Goal: Transaction & Acquisition: Purchase product/service

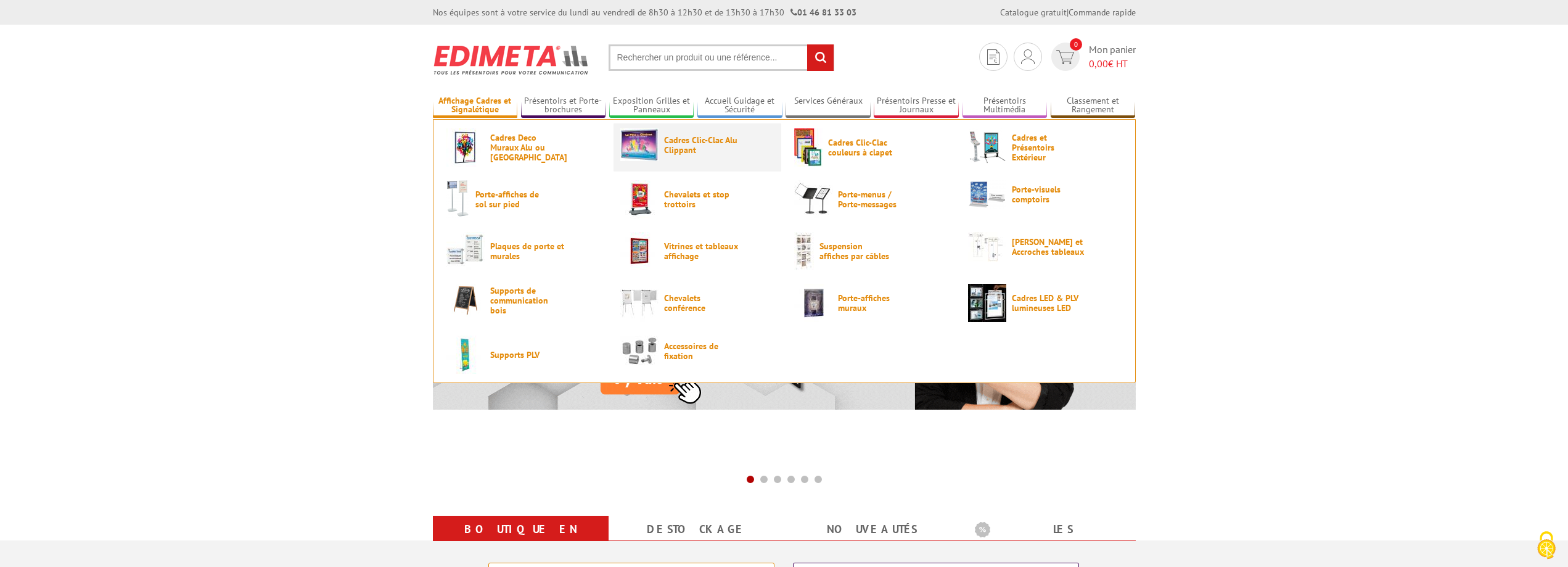
click at [715, 155] on link "Cadres Clic-Clac Alu Clippant" at bounding box center [697, 145] width 154 height 33
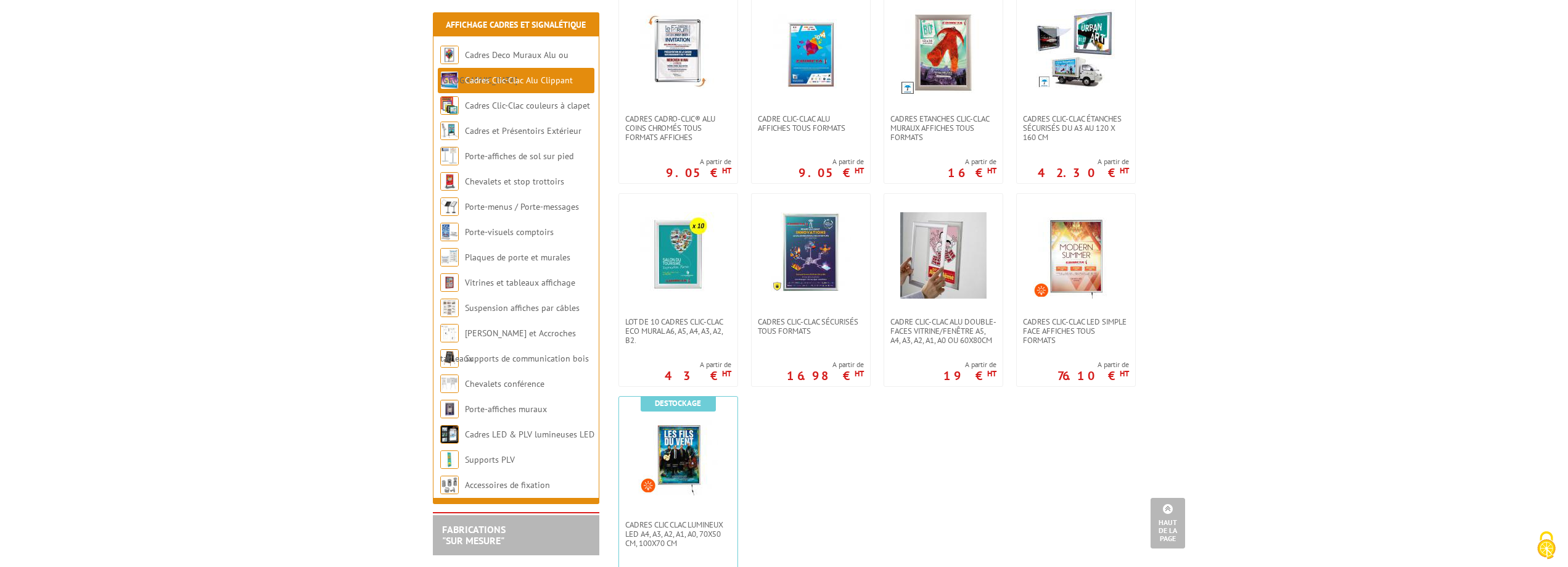
scroll to position [493, 0]
click at [542, 106] on link "Cadres Clic-Clac couleurs à clapet" at bounding box center [527, 106] width 126 height 11
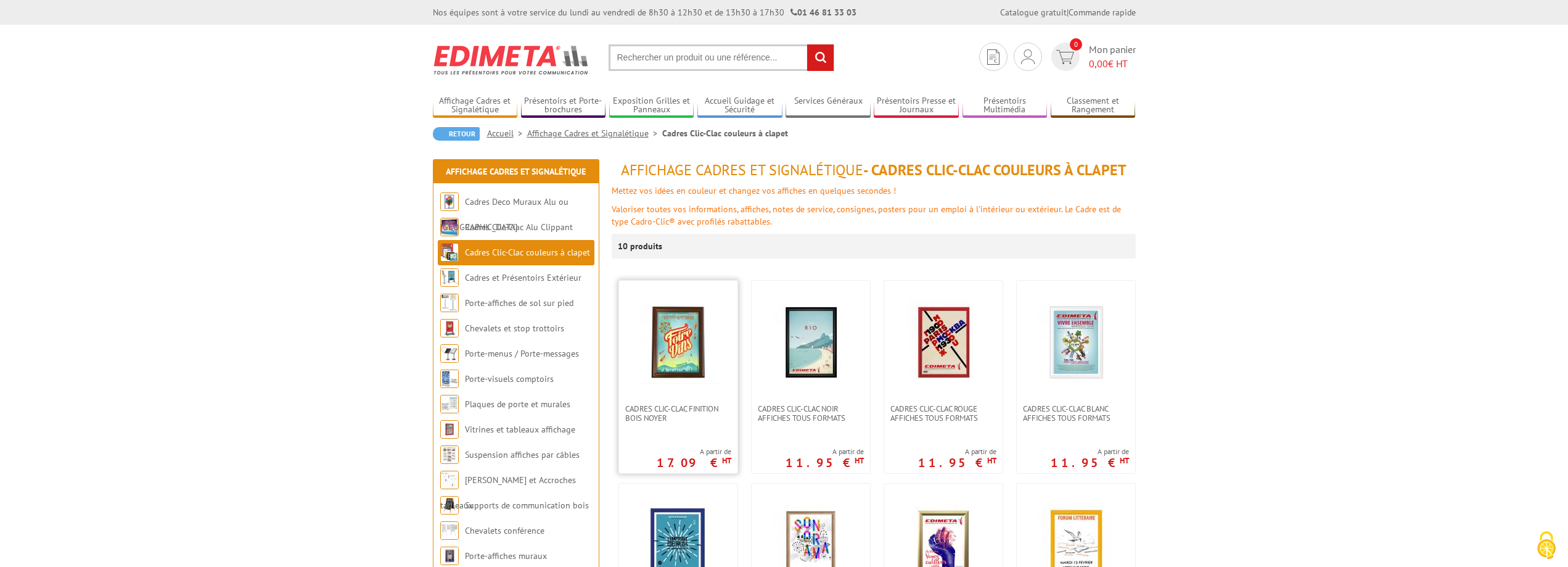
click at [650, 344] on img at bounding box center [678, 342] width 86 height 86
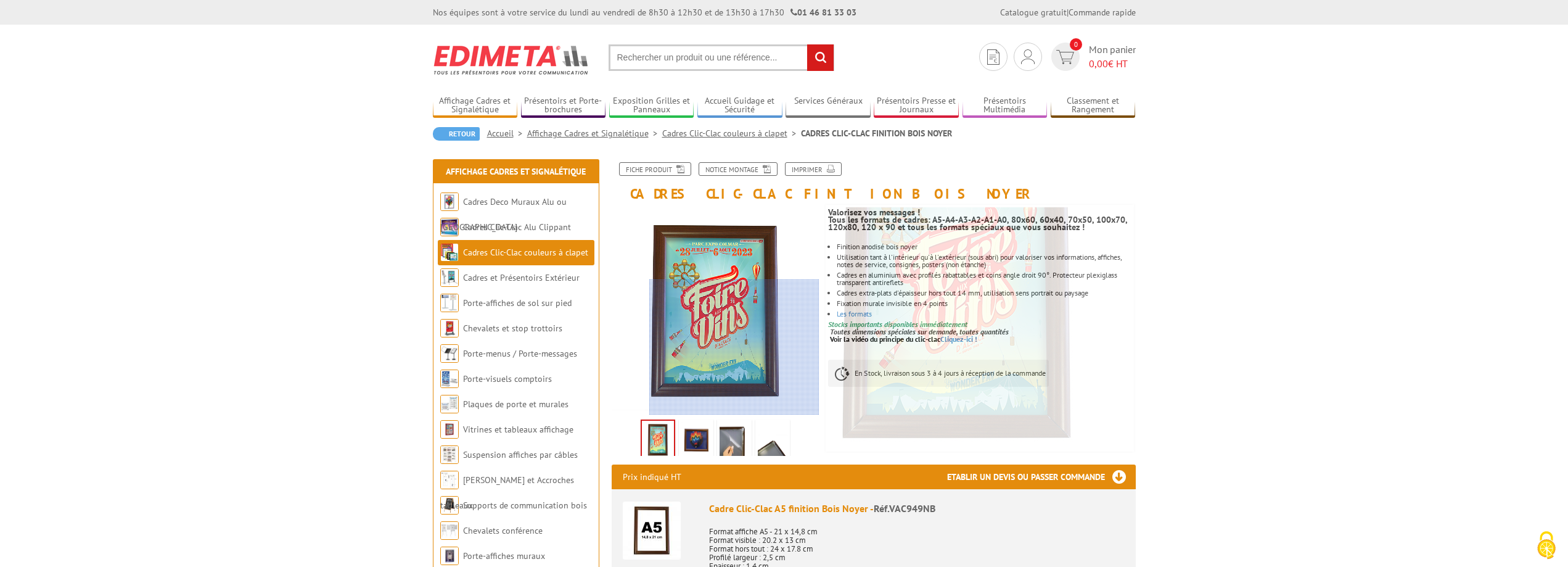
click at [760, 365] on div at bounding box center [735, 347] width 170 height 136
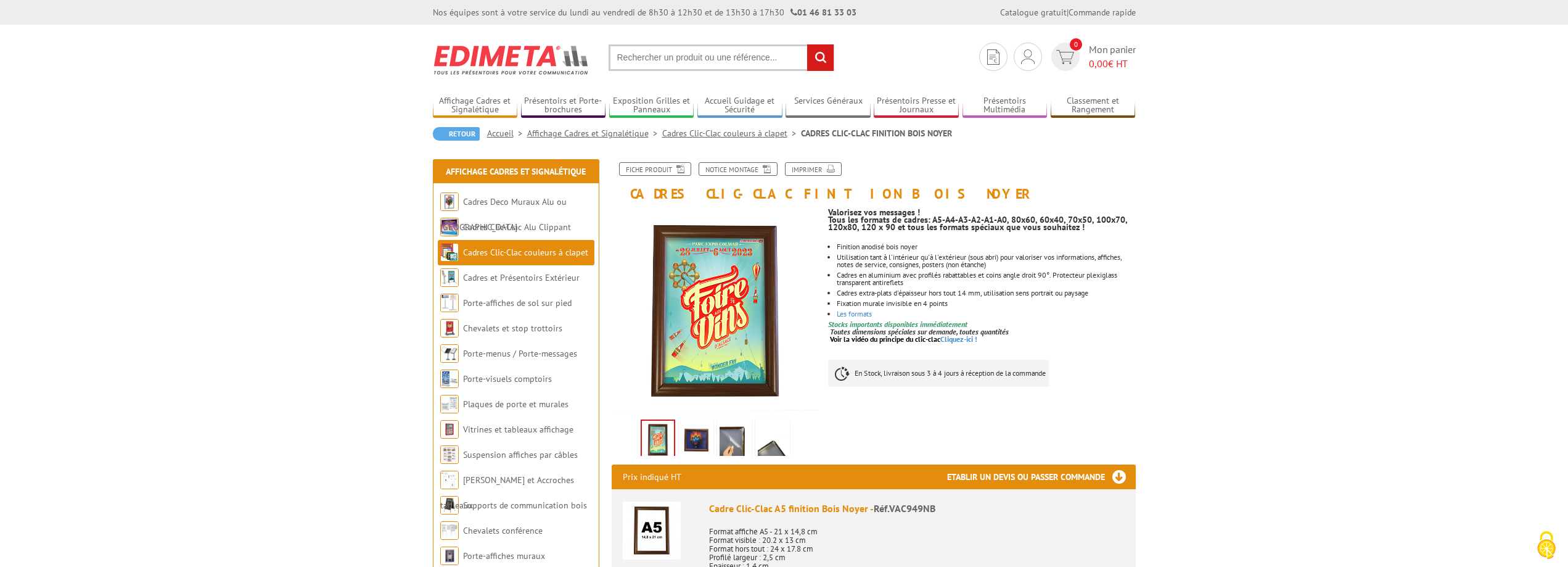
click at [710, 436] on img at bounding box center [696, 441] width 29 height 38
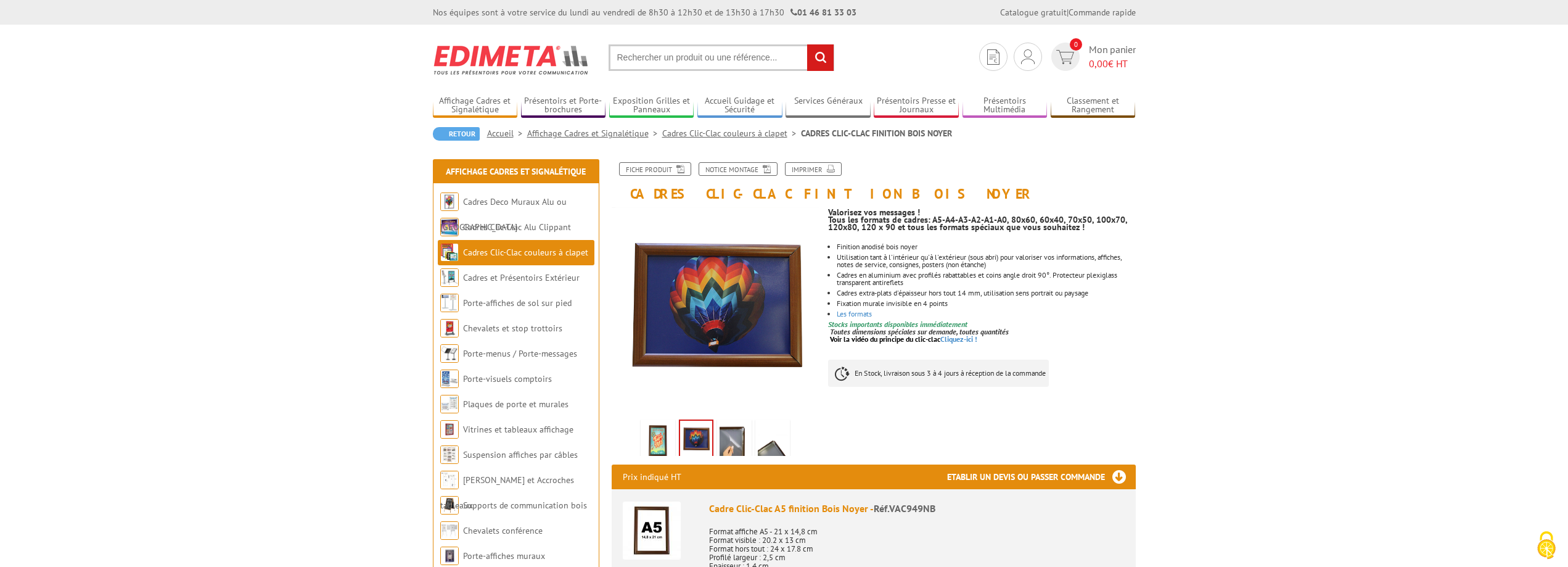
click at [725, 424] on img at bounding box center [734, 441] width 29 height 38
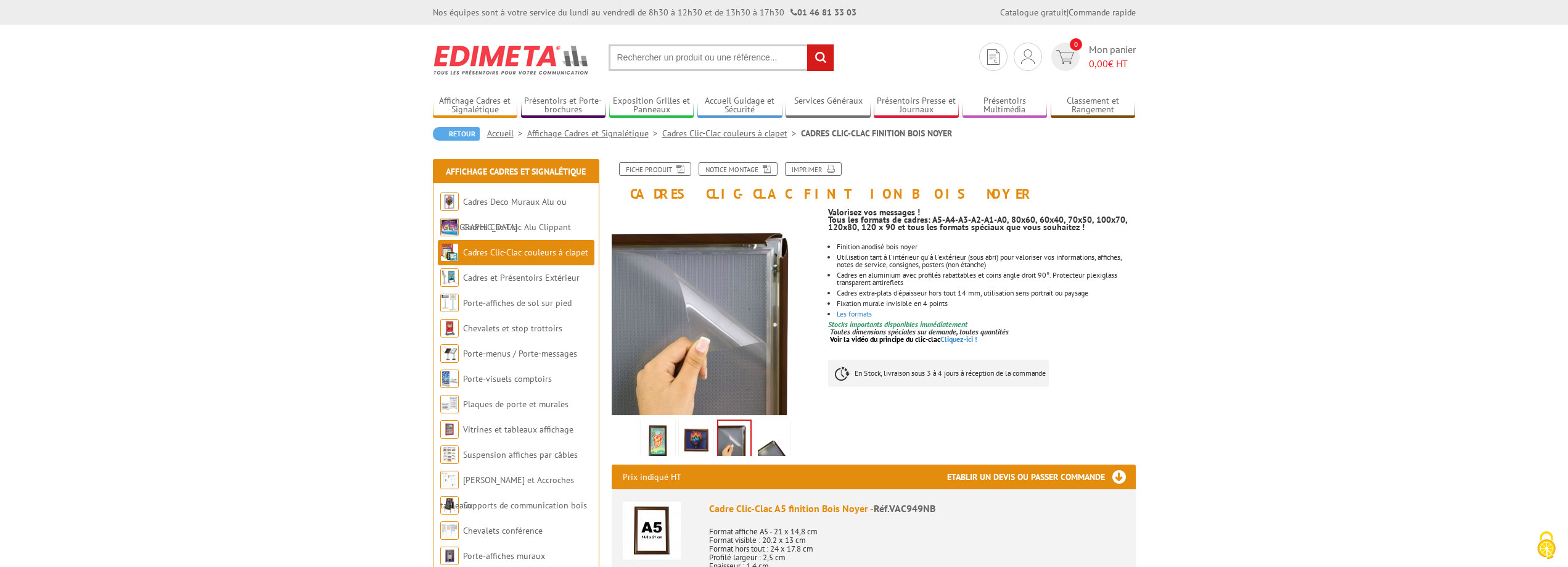
click at [763, 437] on img at bounding box center [772, 441] width 29 height 38
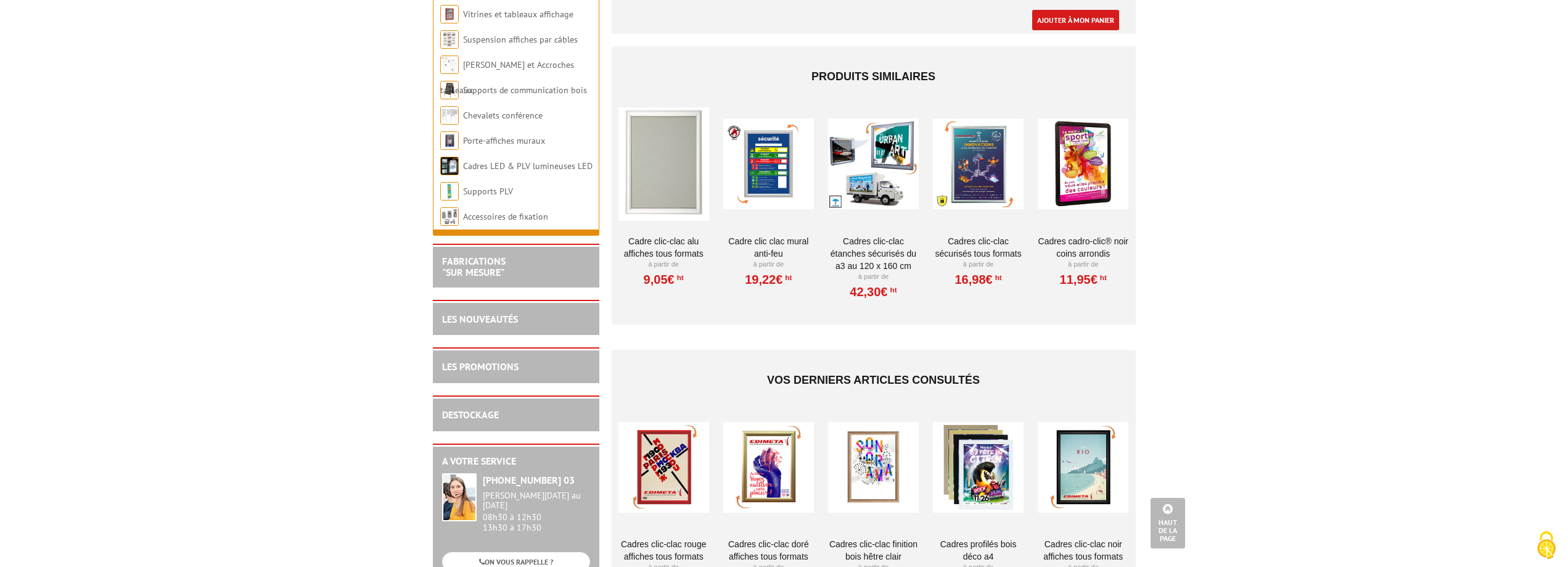
scroll to position [4194, 0]
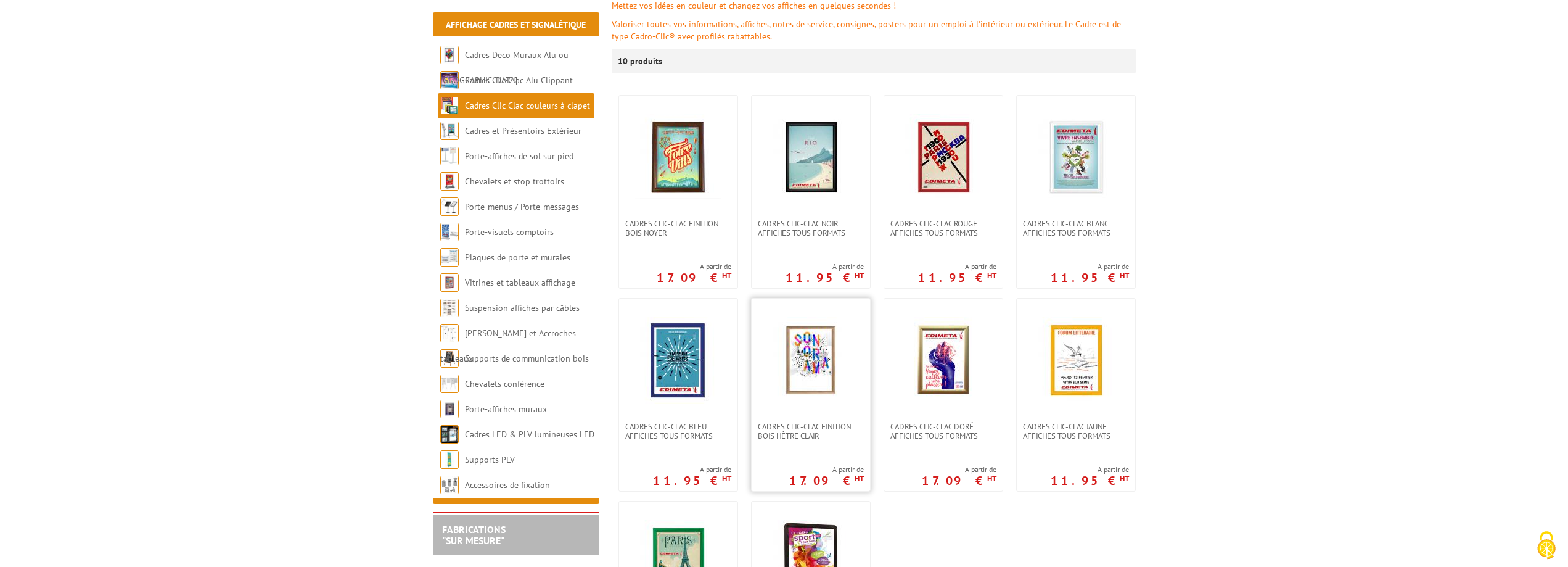
scroll to position [247, 0]
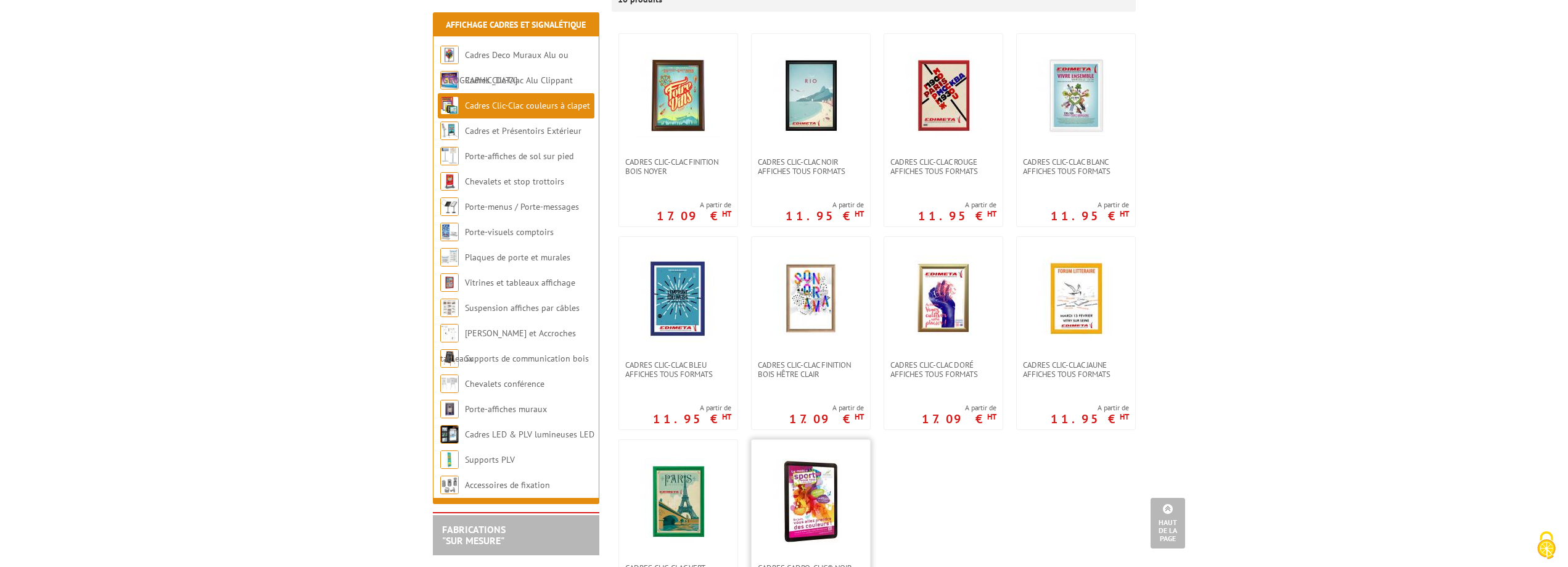
click at [813, 473] on img at bounding box center [811, 501] width 86 height 86
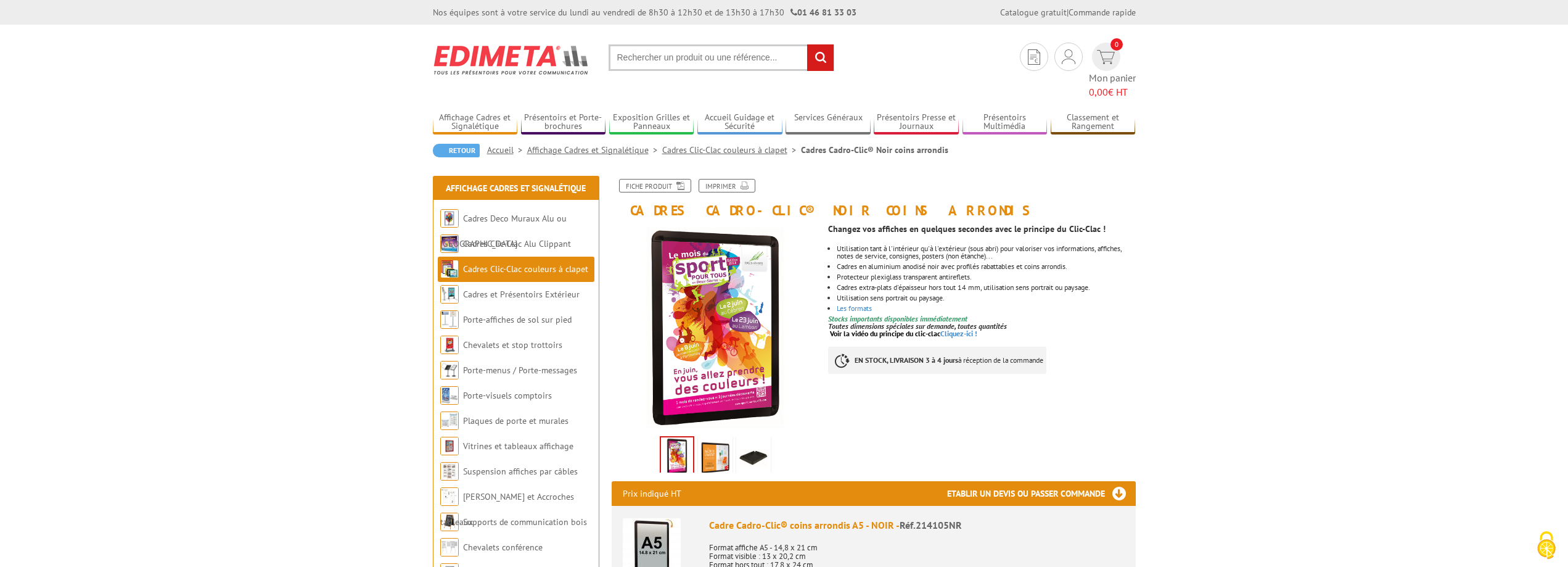
click at [668, 298] on img at bounding box center [716, 328] width 208 height 208
click at [680, 224] on img at bounding box center [716, 328] width 208 height 208
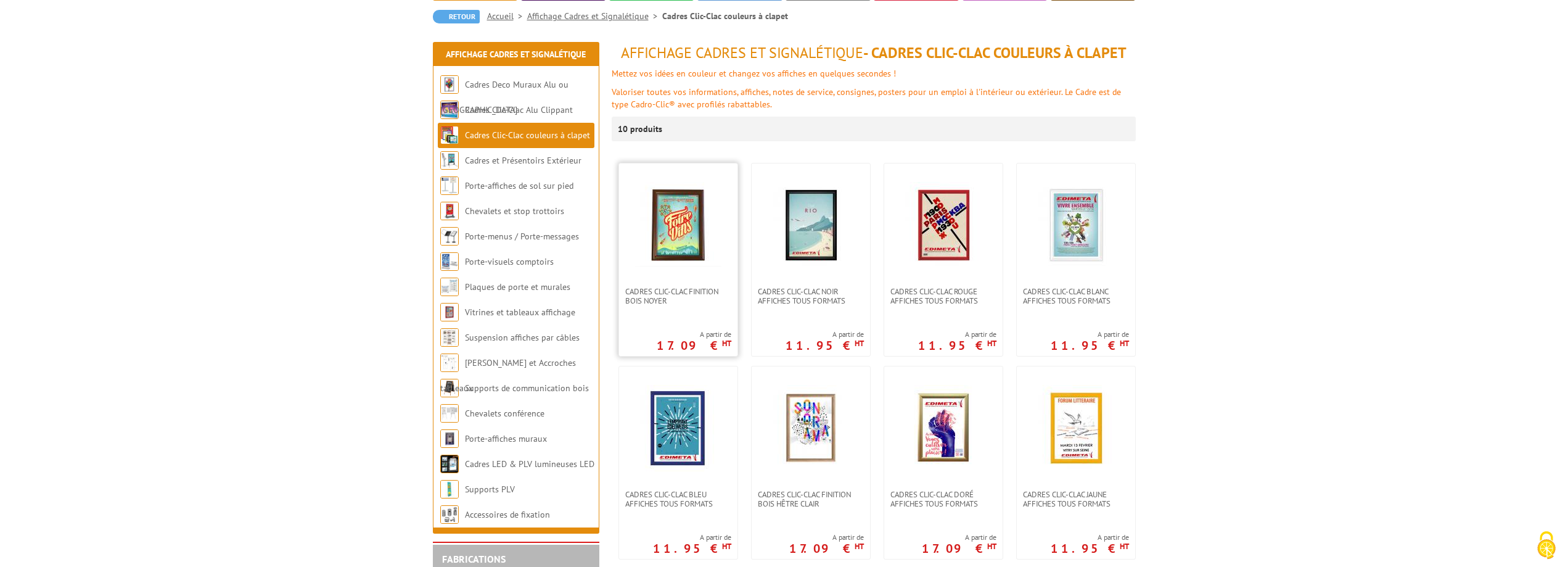
scroll to position [116, 0]
click at [691, 209] on img at bounding box center [678, 226] width 86 height 86
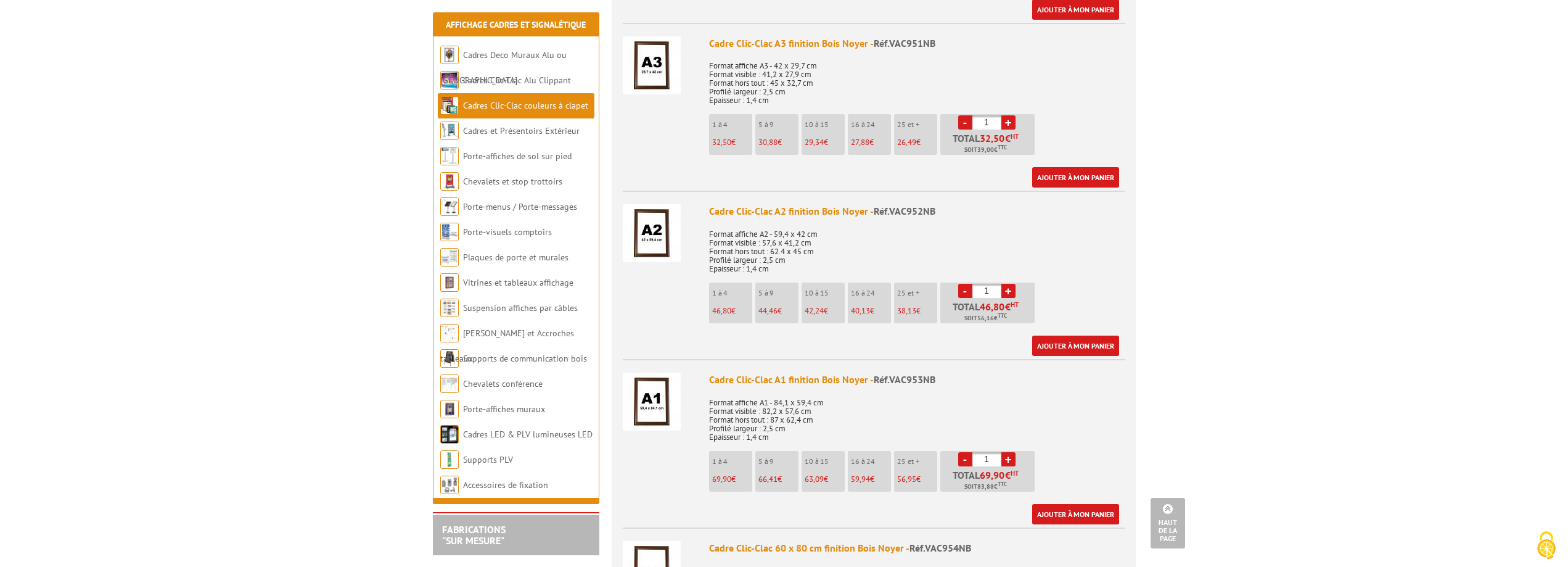
scroll to position [925, 0]
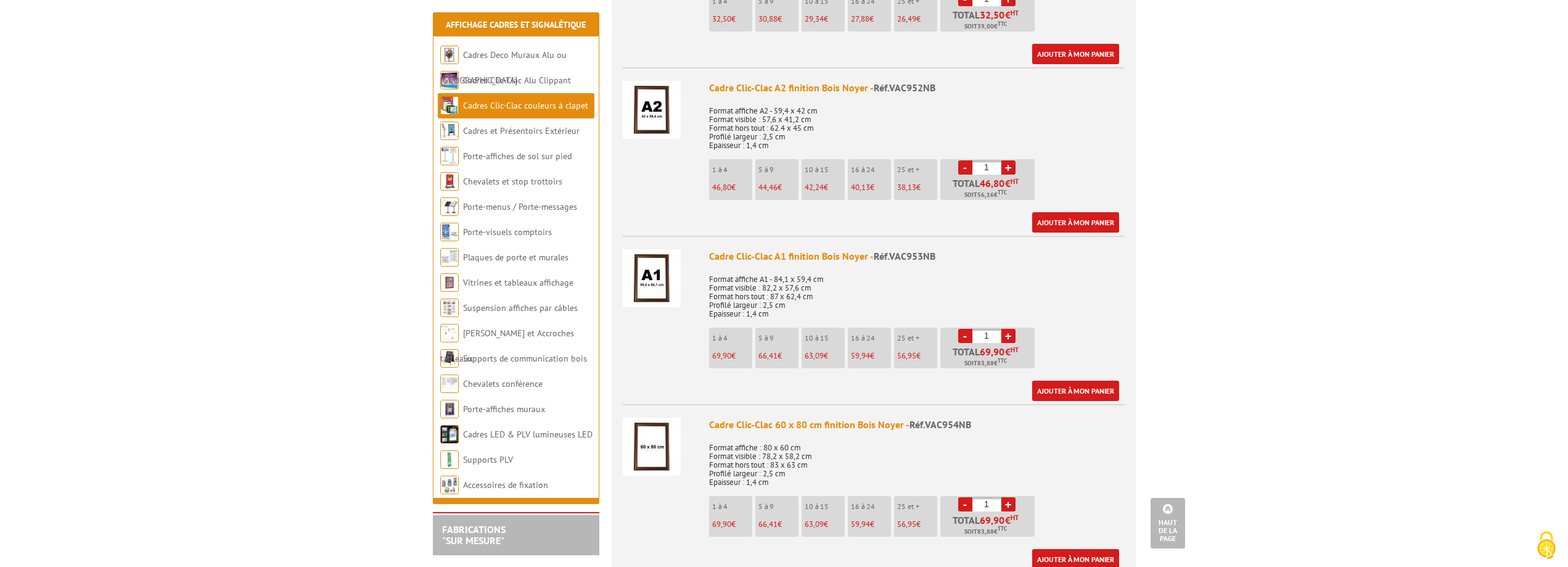
click at [1014, 334] on link "+" at bounding box center [1008, 335] width 14 height 14
type input "2"
click at [664, 273] on img at bounding box center [651, 278] width 58 height 58
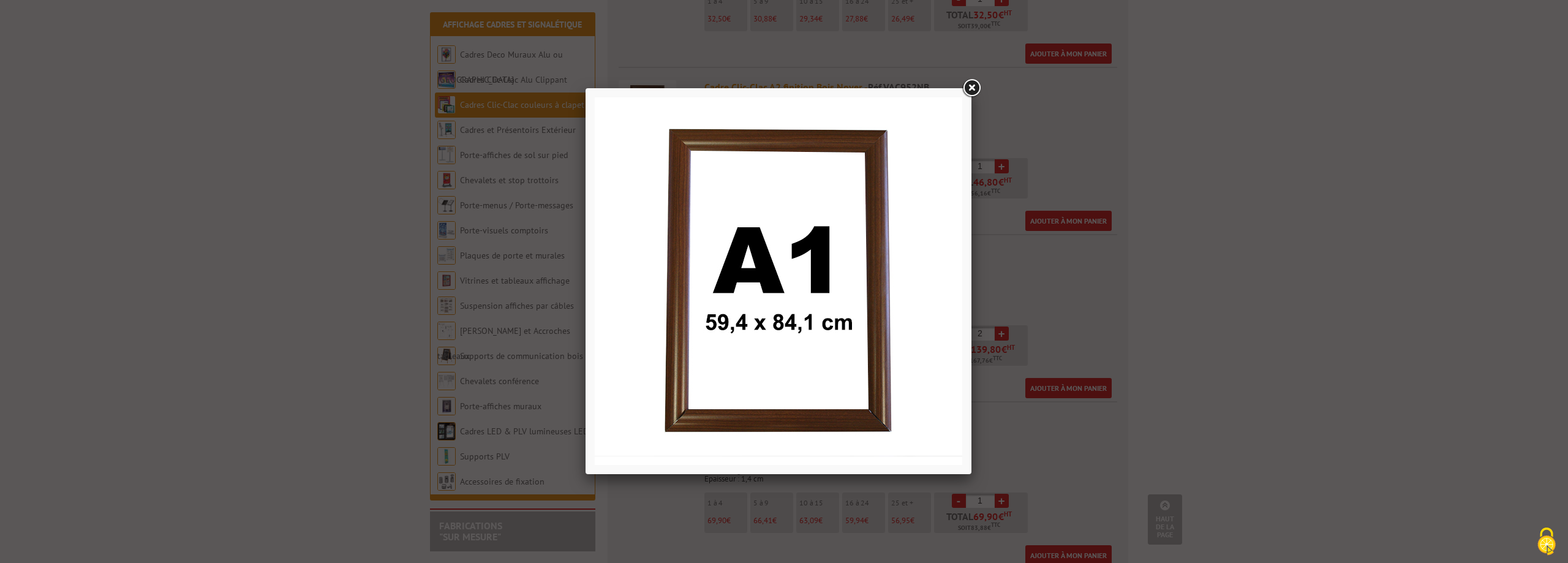
click at [1305, 331] on div at bounding box center [784, 282] width 1568 height 563
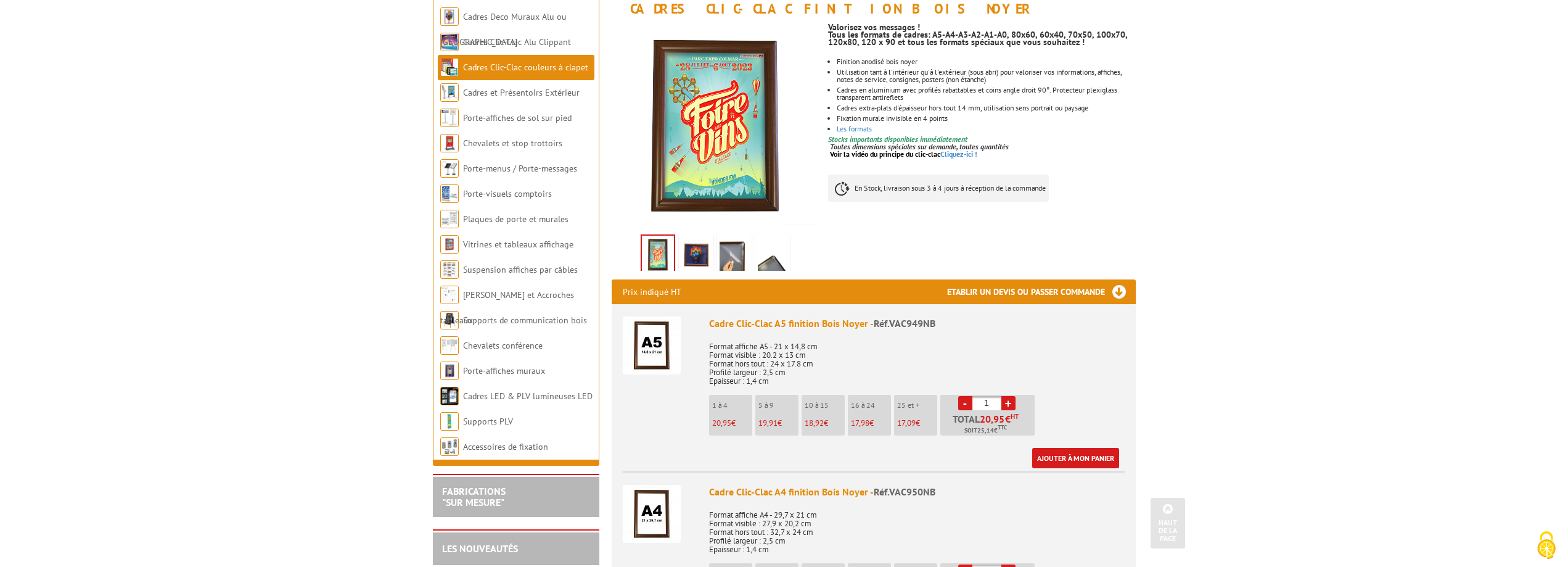
scroll to position [0, 0]
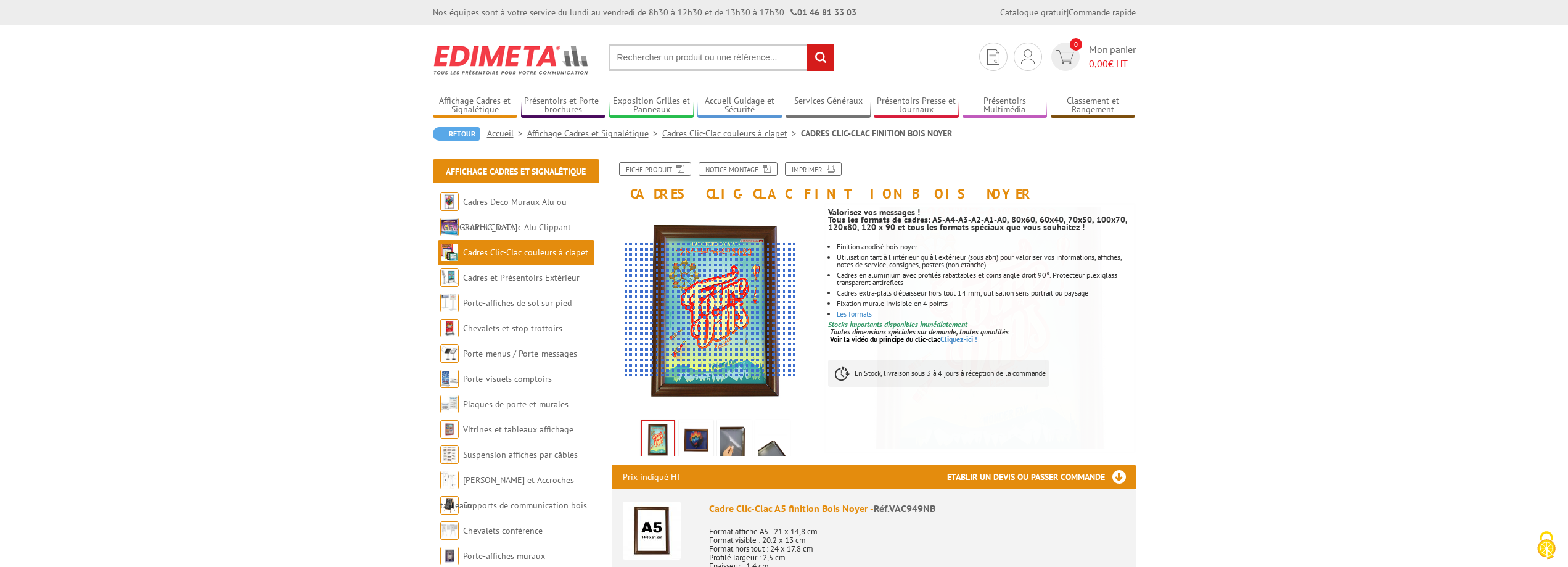
click at [710, 309] on div at bounding box center [710, 308] width 170 height 136
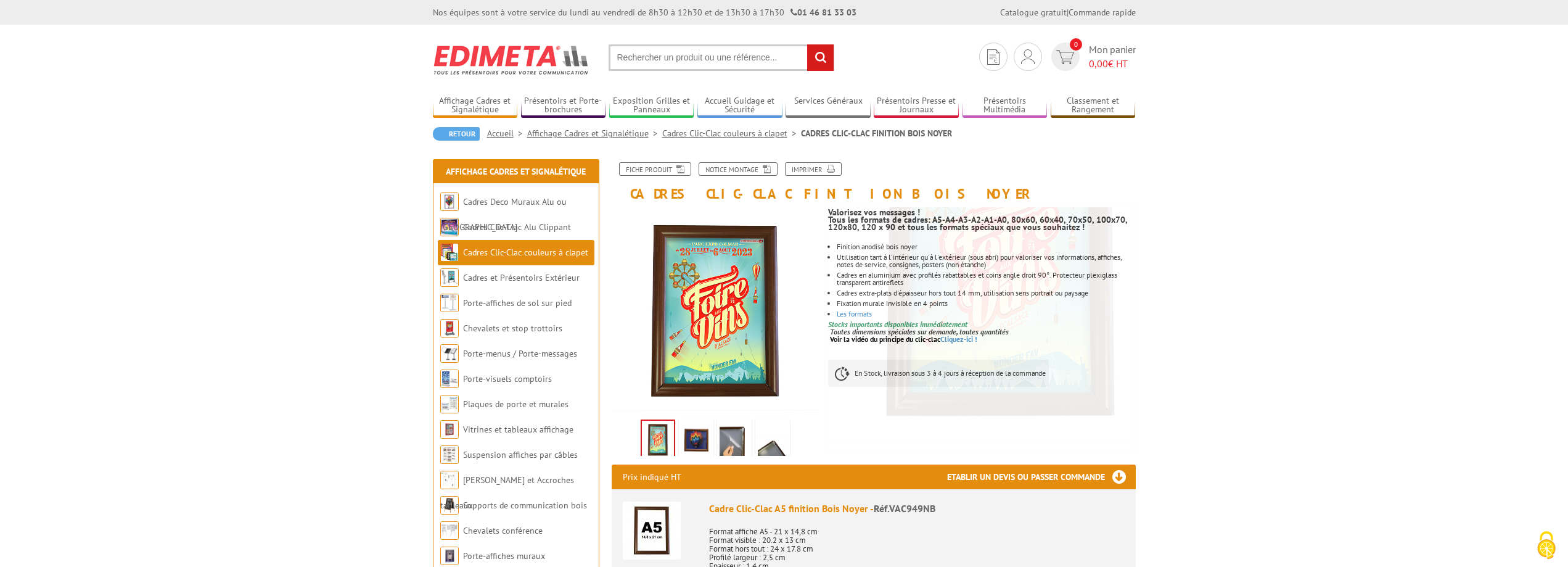
click at [701, 432] on img at bounding box center [696, 441] width 29 height 38
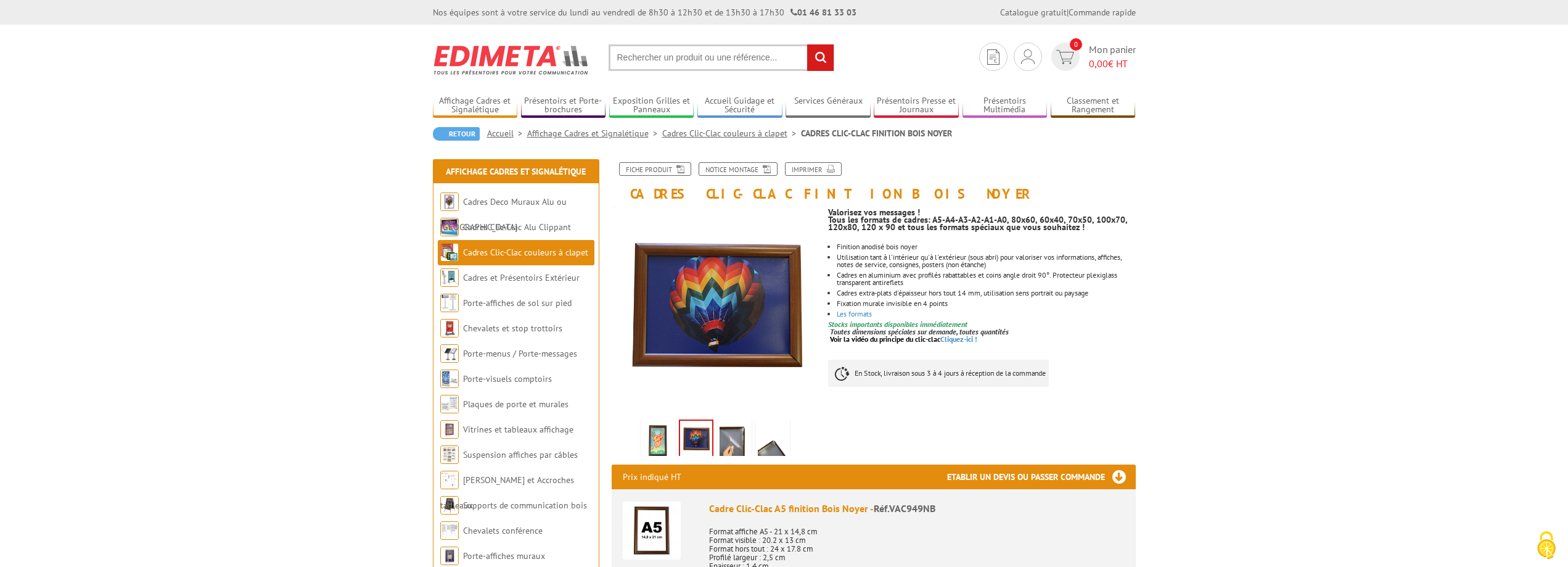
click at [733, 433] on img at bounding box center [734, 441] width 29 height 38
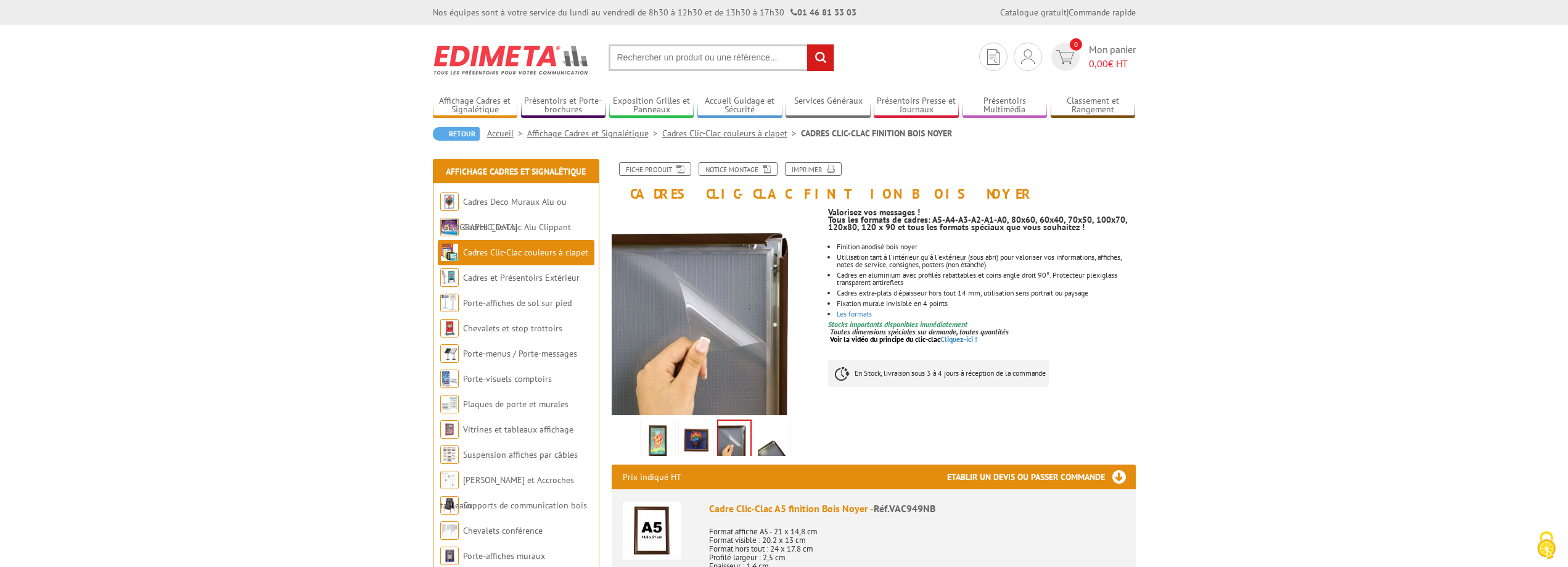
click at [770, 431] on img at bounding box center [772, 441] width 29 height 38
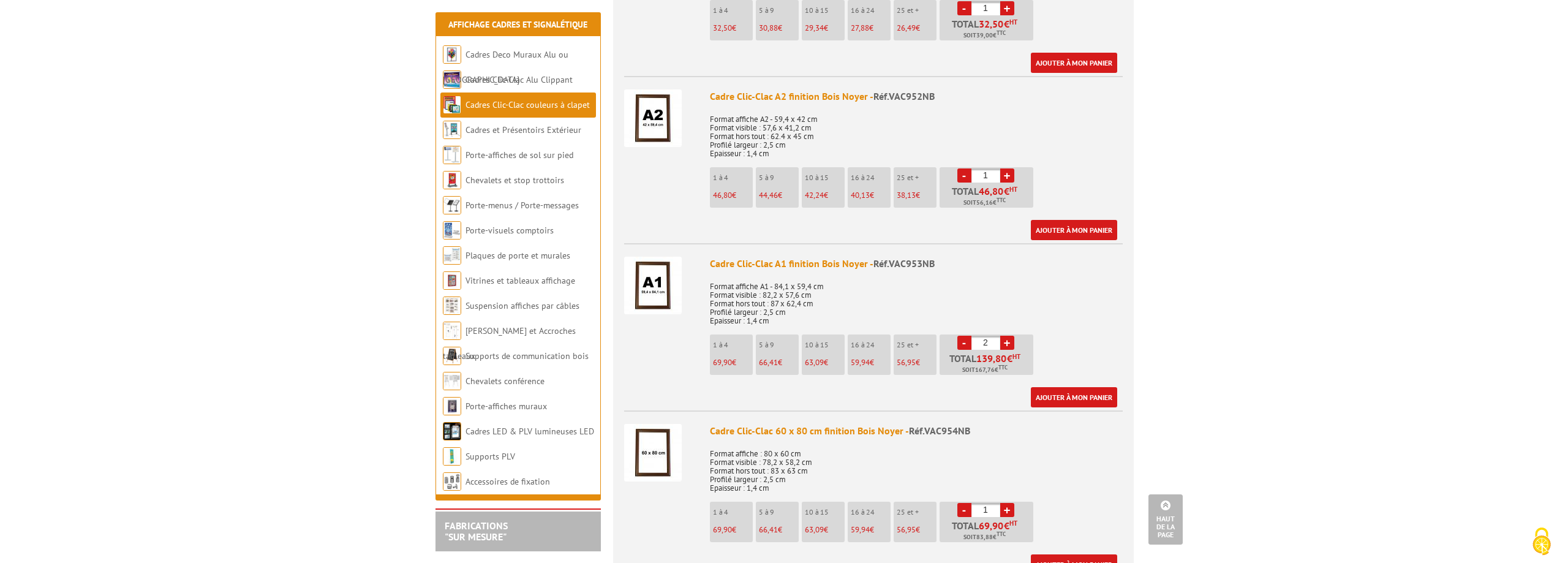
scroll to position [918, 0]
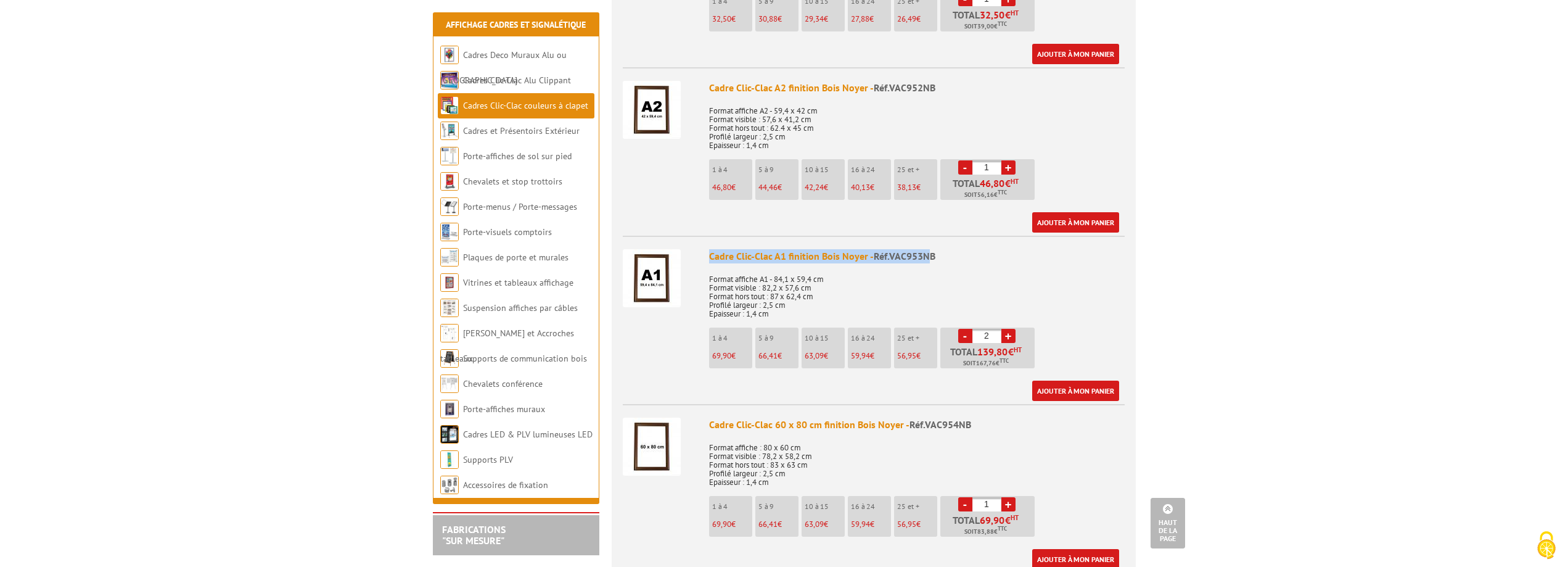
drag, startPoint x: 708, startPoint y: 252, endPoint x: 929, endPoint y: 247, distance: 221.1
click at [929, 247] on li "Cadre Clic-Clac A1 finition Bois Noyer - Réf.VAC953NB Format affiche A1 - 84,1 …" at bounding box center [873, 318] width 502 height 165
copy div "Cadre Clic-Clac A1 finition Bois Noyer - Réf.VAC953N"
click at [1101, 390] on link "Ajouter à mon panier" at bounding box center [1076, 391] width 87 height 21
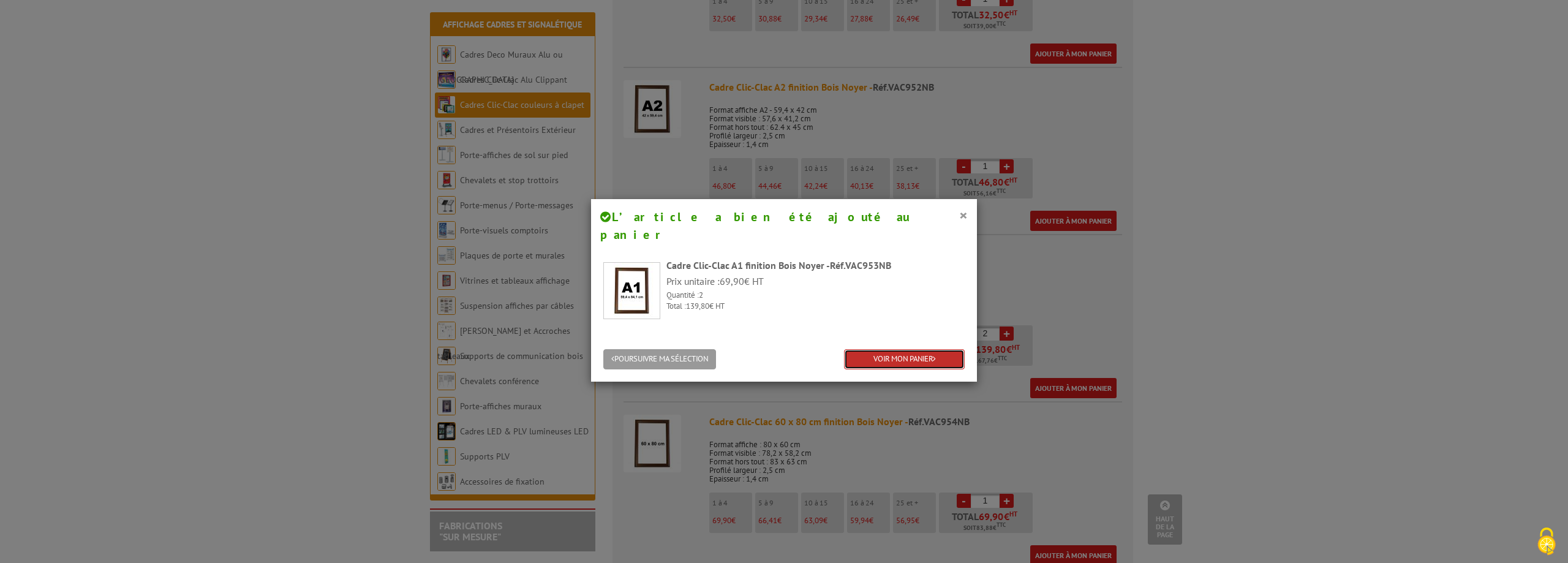
click at [912, 349] on link "VOIR MON PANIER" at bounding box center [904, 359] width 121 height 21
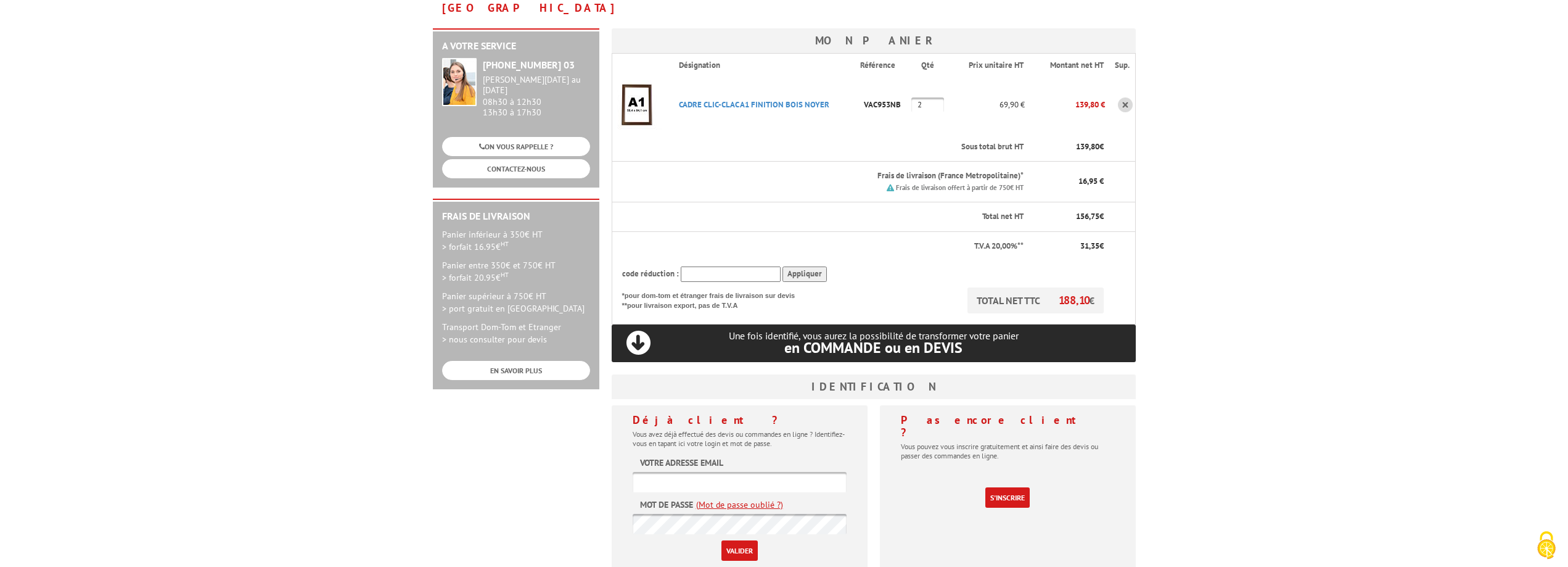
scroll to position [247, 0]
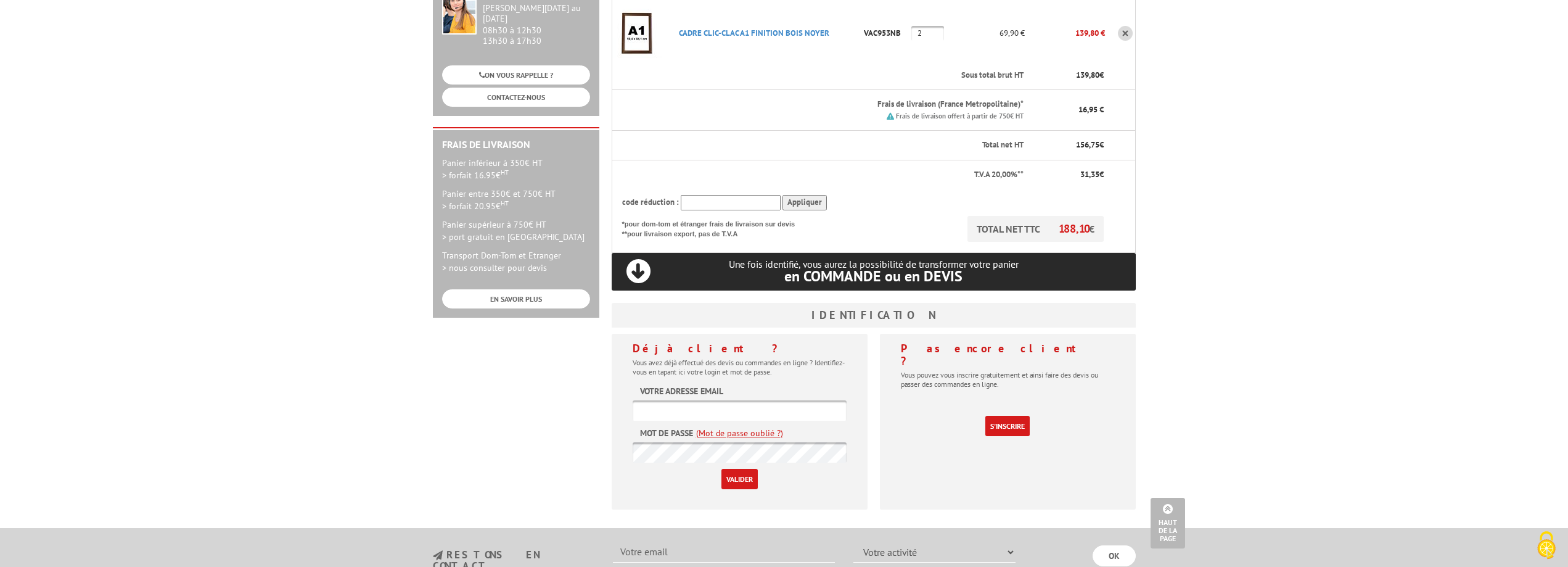
click at [757, 401] on input "text" at bounding box center [740, 411] width 214 height 21
type input "sophie.bobillier@nigloland.fr"
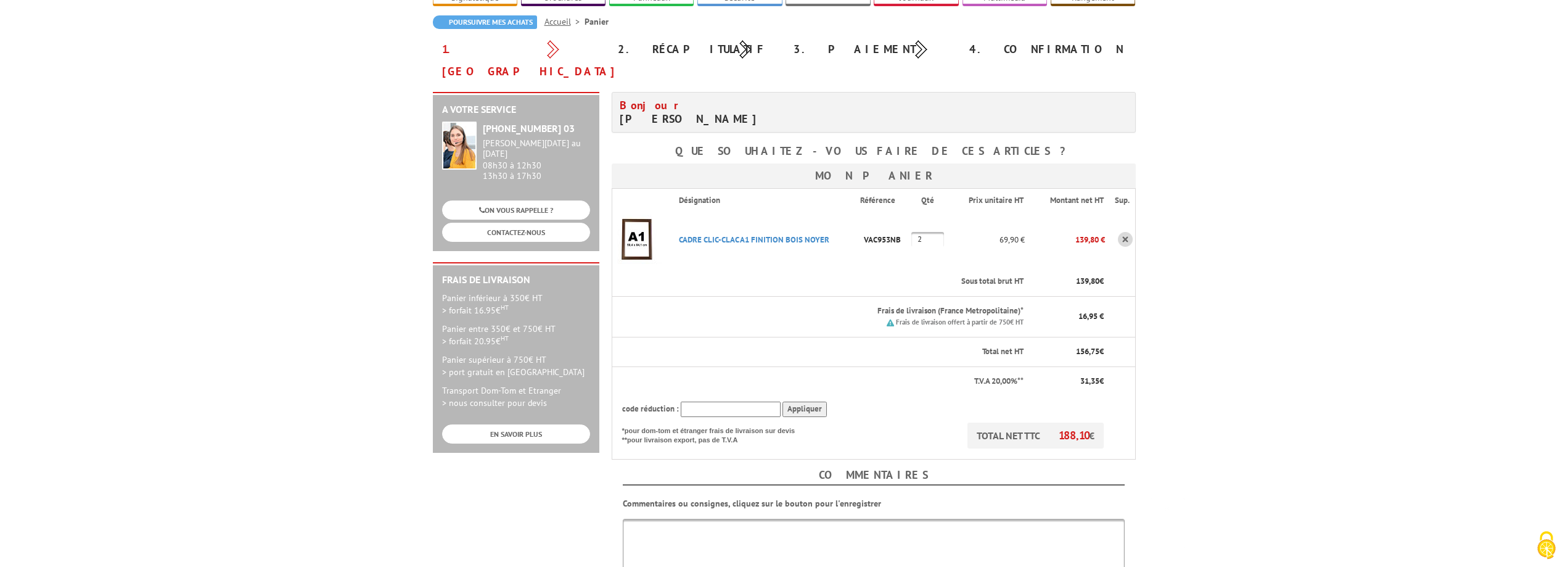
scroll to position [247, 0]
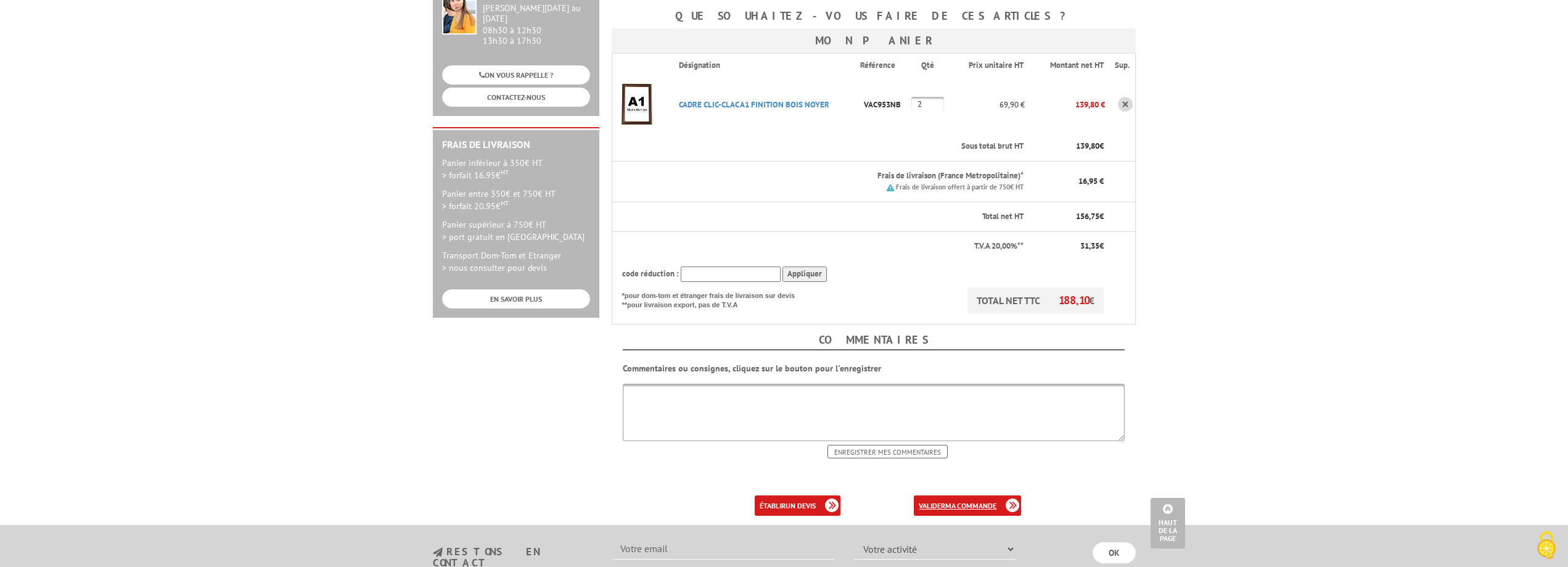
click at [955, 501] on b "ma commande" at bounding box center [971, 505] width 51 height 9
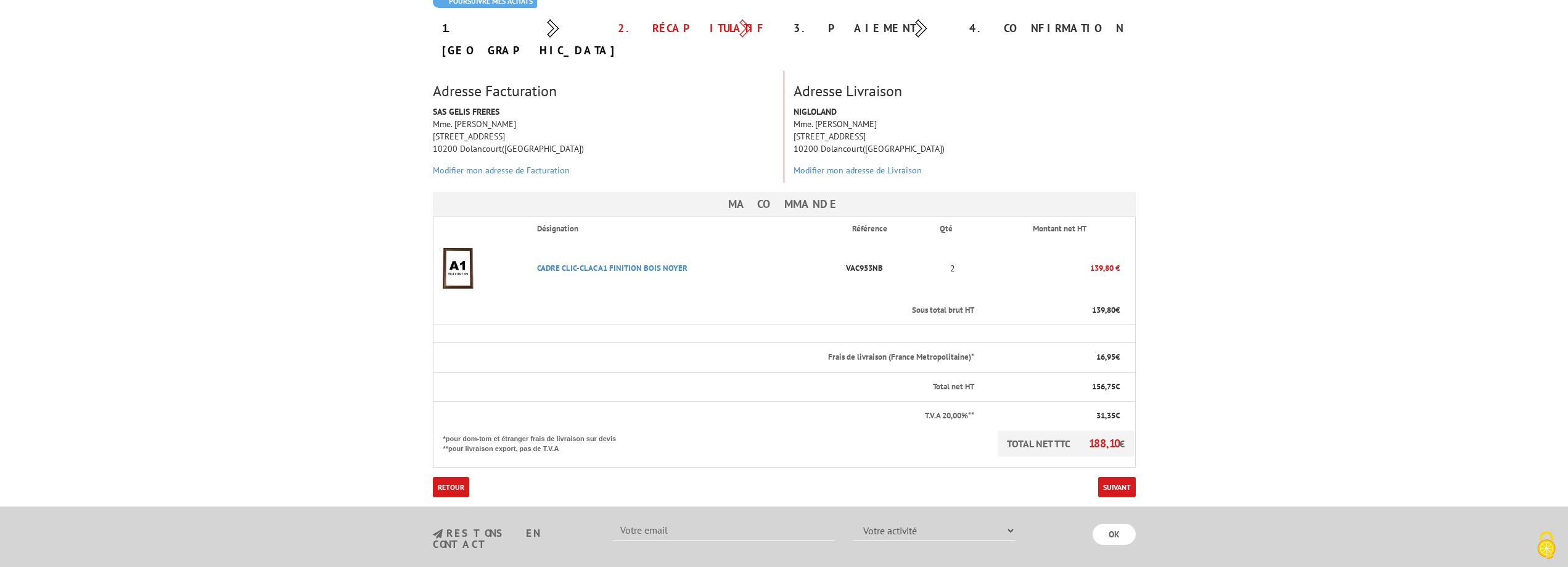
scroll to position [185, 0]
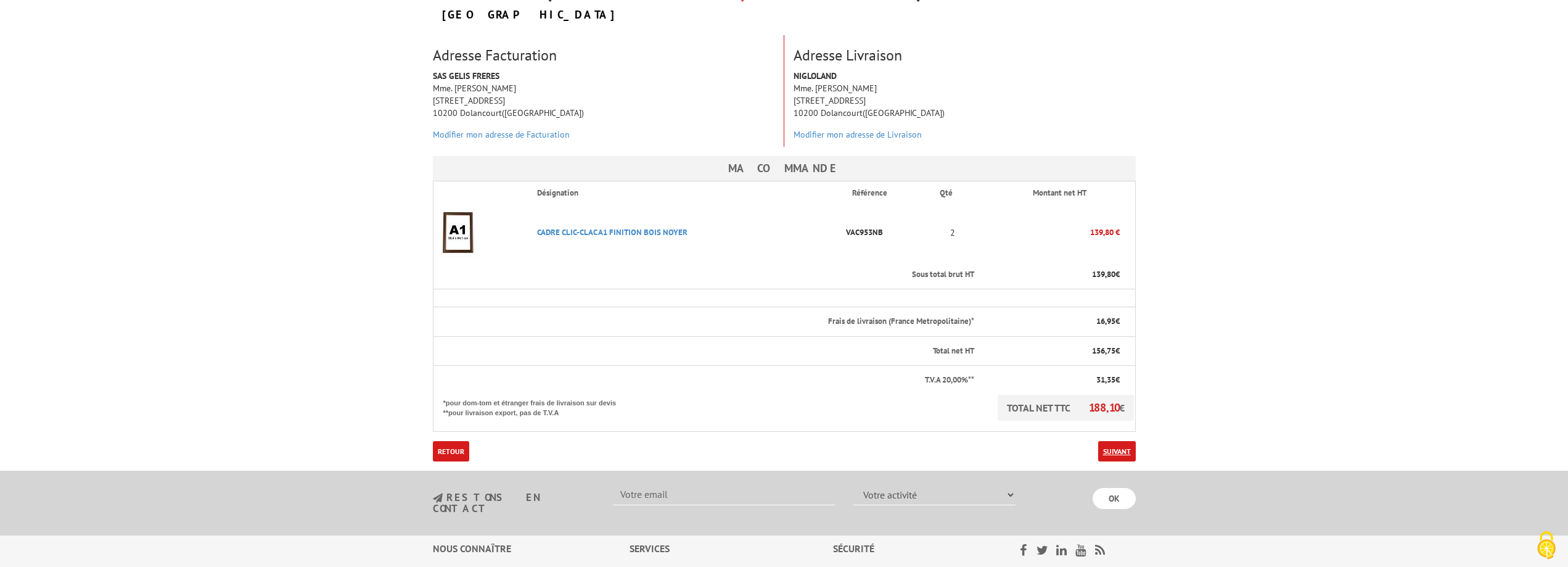
click at [1123, 441] on link "Suivant" at bounding box center [1117, 451] width 38 height 21
